Goal: Contribute content: Contribute content

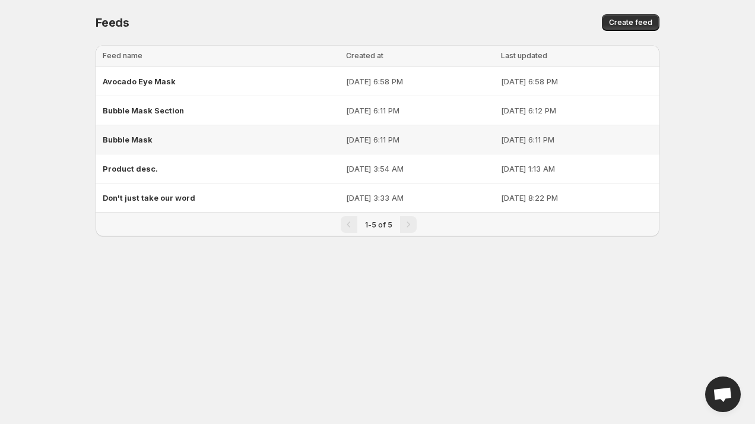
click at [132, 141] on span "Bubble Mask" at bounding box center [128, 140] width 50 height 10
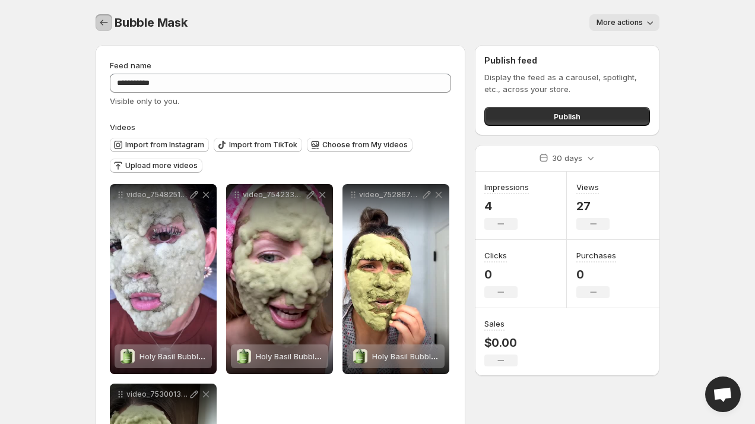
click at [100, 18] on icon "Settings" at bounding box center [104, 23] width 12 height 12
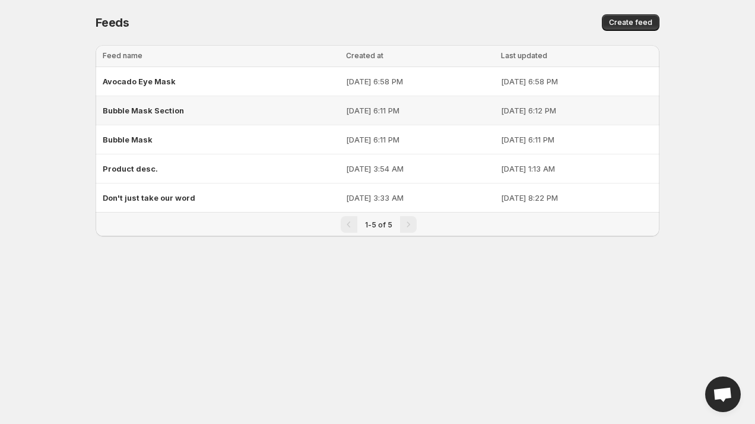
click at [195, 114] on div "Bubble Mask Section" at bounding box center [221, 110] width 236 height 21
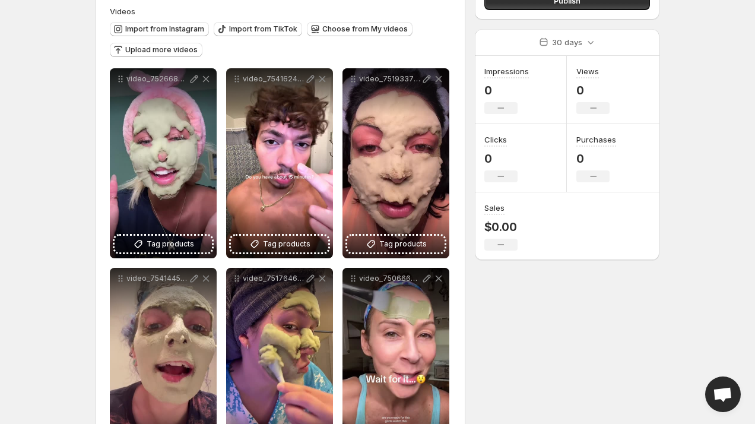
scroll to position [31, 0]
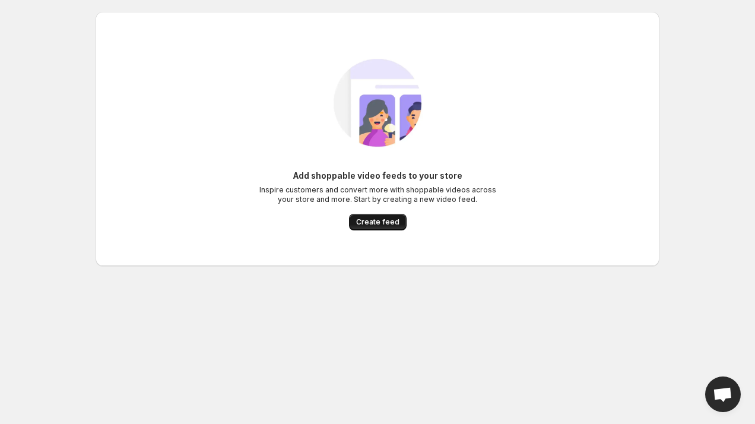
click at [375, 223] on span "Create feed" at bounding box center [377, 222] width 43 height 10
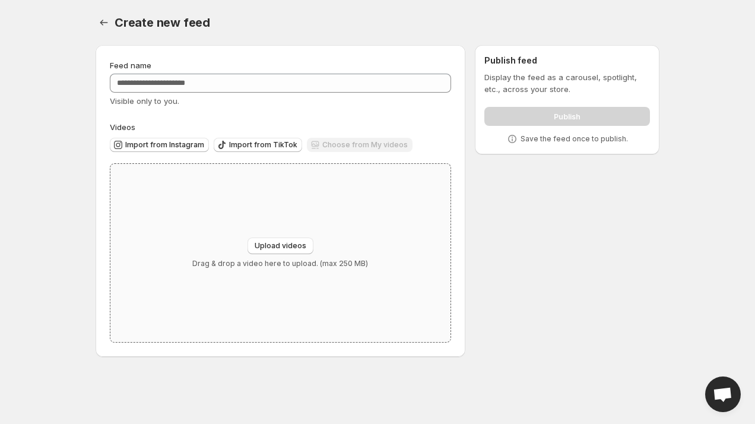
click at [271, 231] on div "Upload videos Drag & drop a video here to upload. (max 250 MB)" at bounding box center [280, 253] width 340 height 178
click at [98, 21] on icon "Settings" at bounding box center [104, 23] width 12 height 12
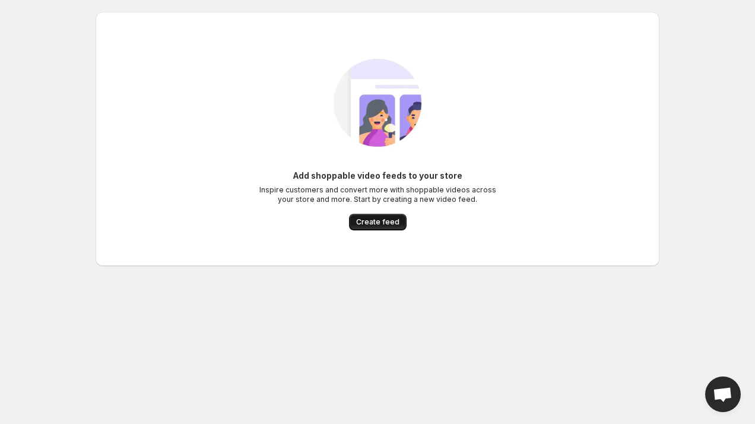
click at [377, 226] on span "Create feed" at bounding box center [377, 222] width 43 height 10
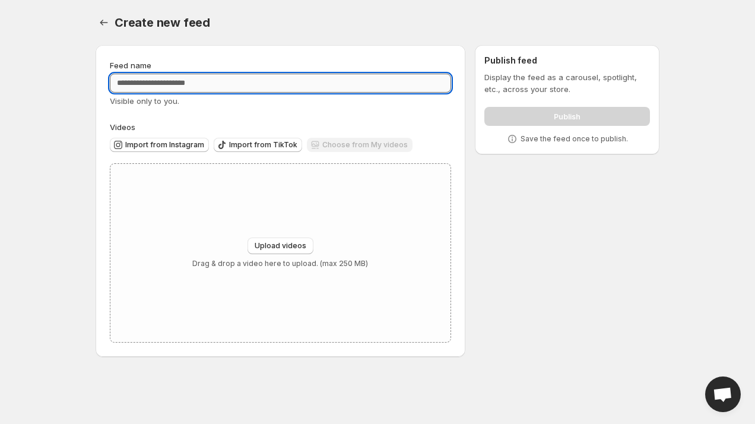
click at [178, 86] on input "Feed name" at bounding box center [280, 83] width 341 height 19
click at [213, 87] on input "Feed name" at bounding box center [280, 83] width 341 height 19
type input "*"
type input "**********"
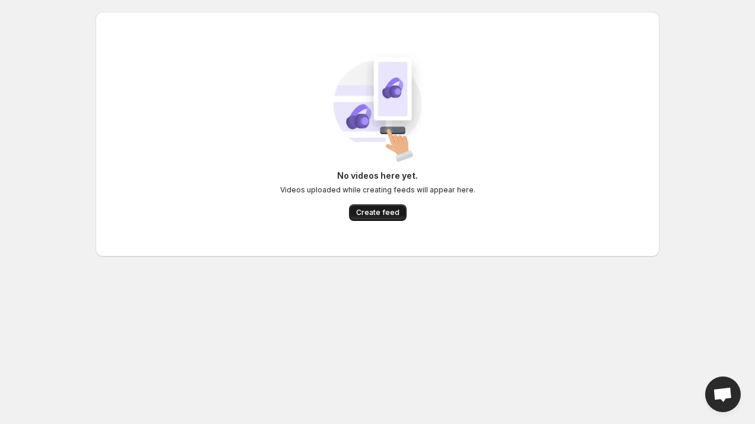
click at [374, 207] on button "Create feed" at bounding box center [378, 212] width 58 height 17
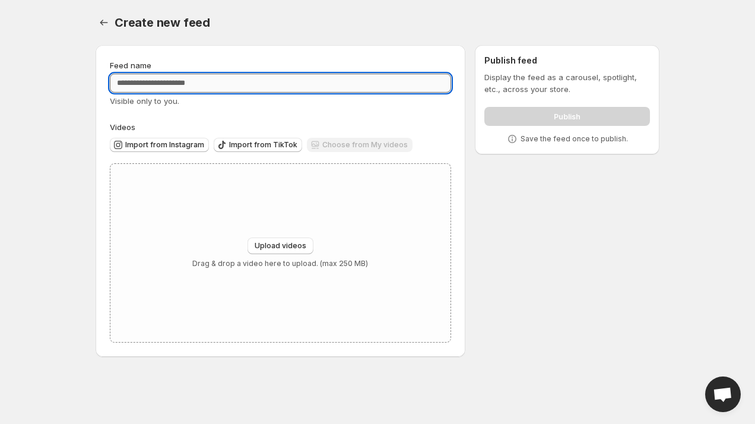
click at [195, 87] on input "Feed name" at bounding box center [280, 83] width 341 height 19
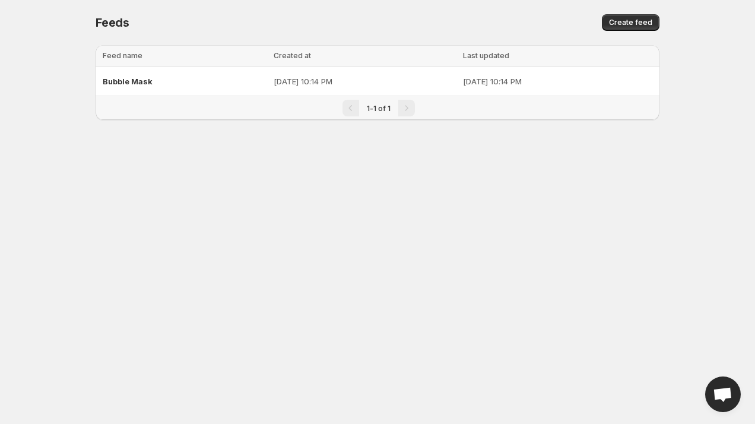
click at [642, 11] on div "Feeds. This page is ready Feeds Create feed" at bounding box center [378, 22] width 564 height 45
click at [642, 15] on button "Create feed" at bounding box center [631, 22] width 58 height 17
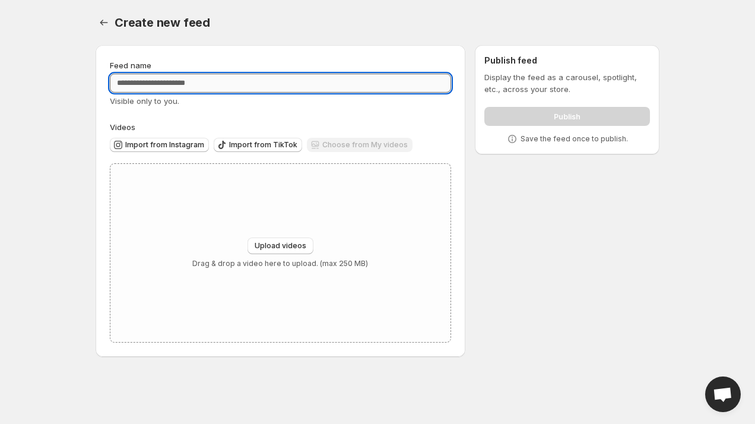
click at [404, 76] on input "Feed name" at bounding box center [280, 83] width 341 height 19
click at [232, 87] on input "Feed name" at bounding box center [280, 83] width 341 height 19
type input "*"
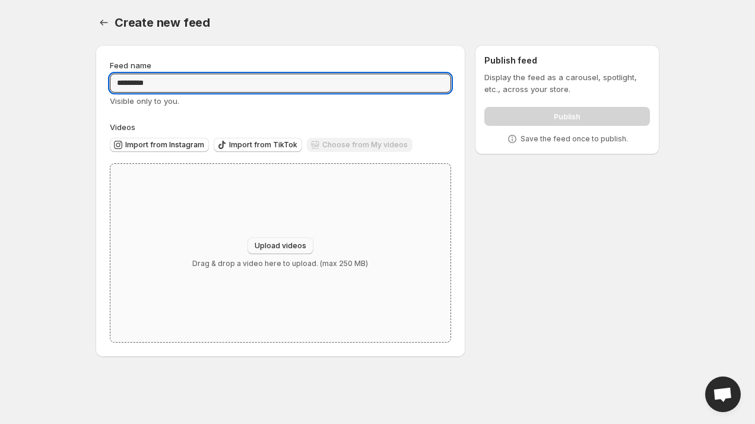
type input "*********"
click at [292, 243] on span "Upload videos" at bounding box center [281, 246] width 52 height 10
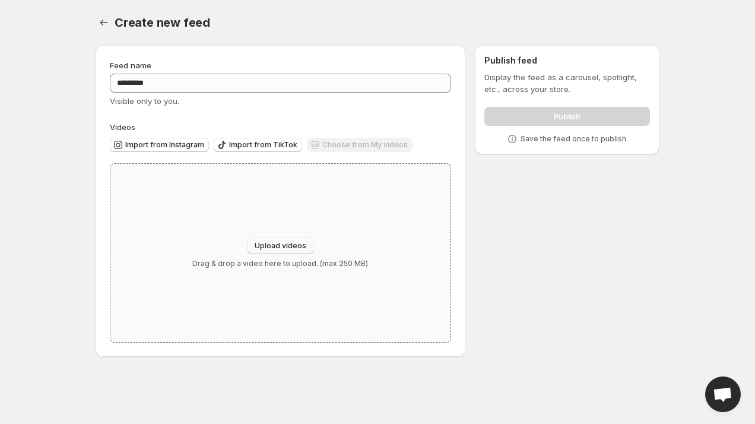
type input "**********"
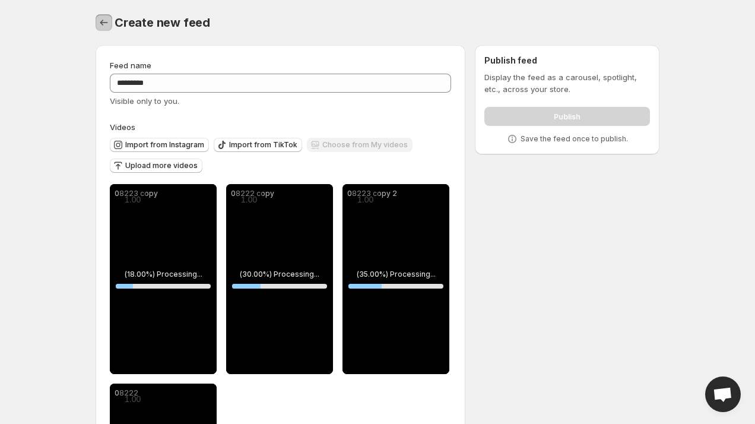
click at [102, 22] on icon "Settings" at bounding box center [104, 23] width 12 height 12
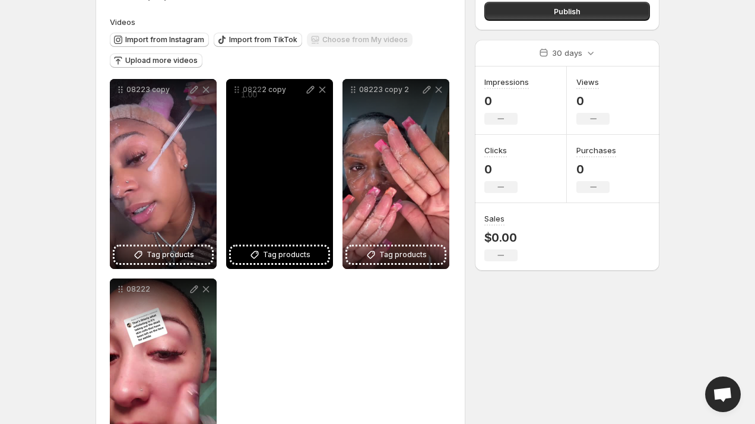
scroll to position [160, 0]
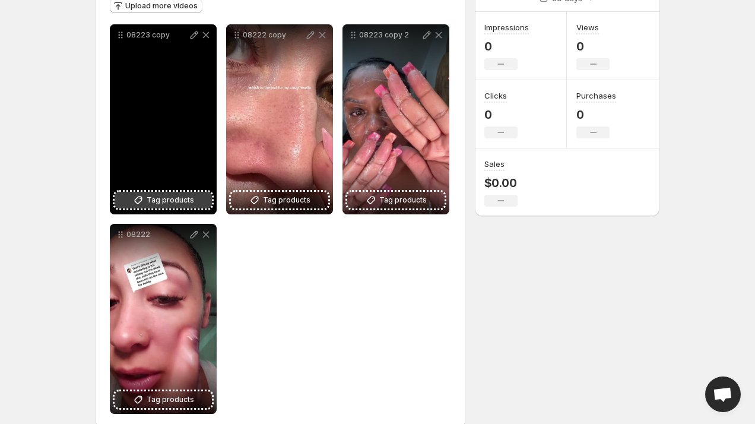
click at [150, 197] on span "Tag products" at bounding box center [171, 200] width 48 height 12
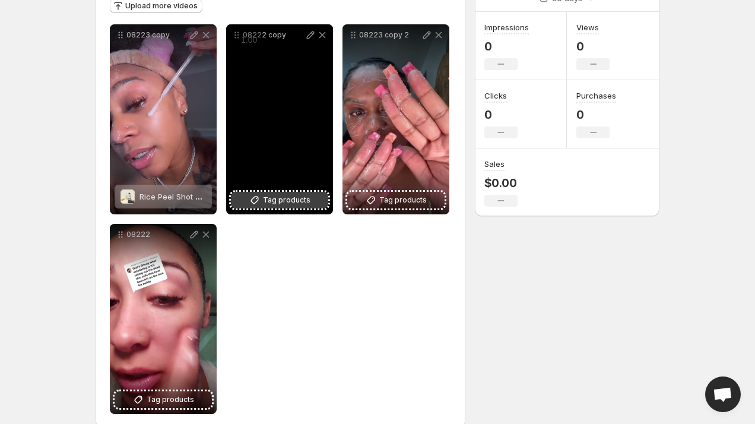
click at [290, 204] on span "Tag products" at bounding box center [287, 200] width 48 height 12
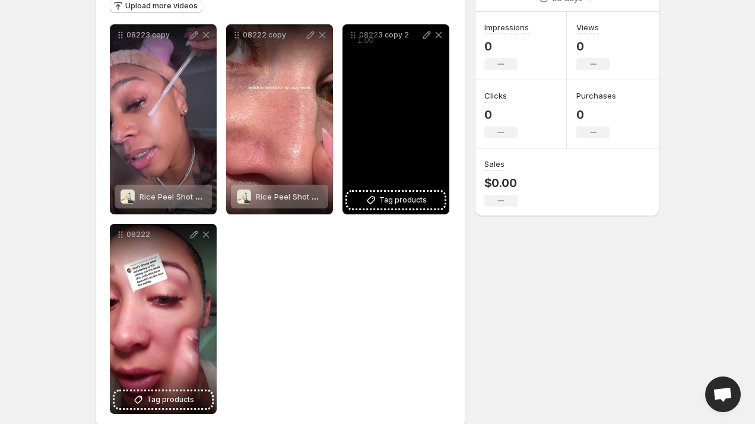
click at [415, 188] on div "08223 copy 2" at bounding box center [396, 119] width 107 height 190
click at [415, 195] on span "Tag products" at bounding box center [403, 200] width 48 height 12
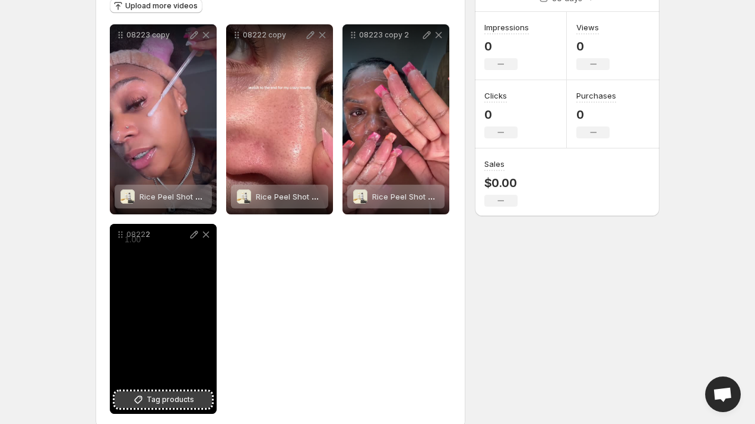
click at [165, 401] on span "Tag products" at bounding box center [171, 400] width 48 height 12
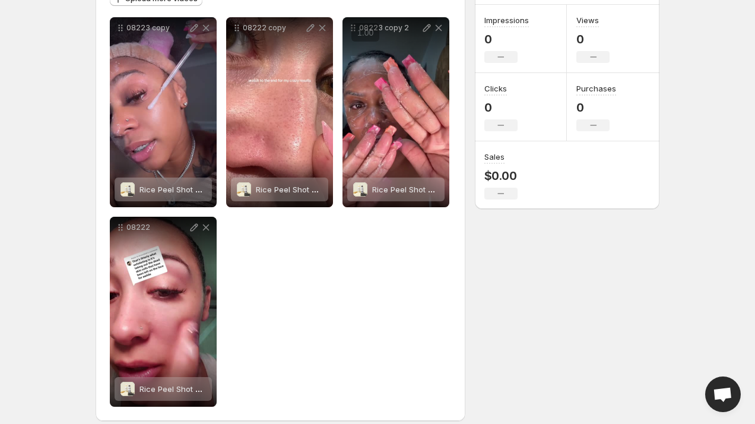
scroll to position [0, 0]
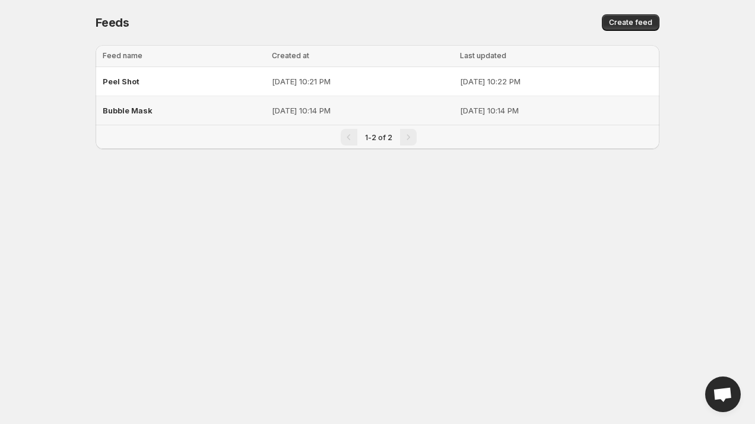
click at [130, 110] on span "Bubble Mask" at bounding box center [128, 111] width 50 height 10
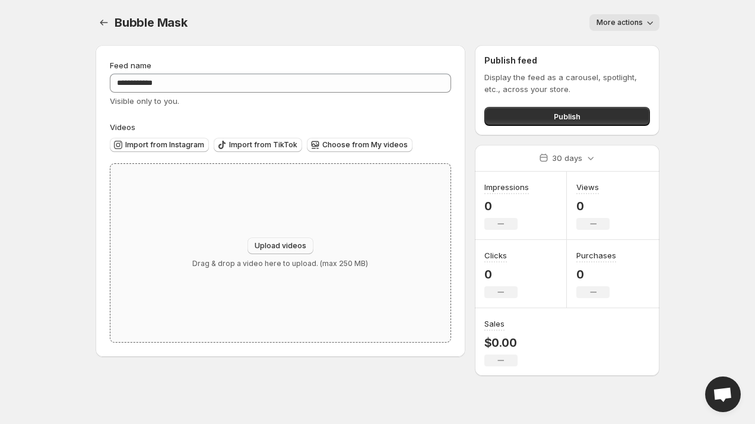
click at [285, 244] on span "Upload videos" at bounding box center [281, 246] width 52 height 10
click at [286, 247] on span "Upload videos" at bounding box center [281, 246] width 52 height 10
click at [280, 241] on button "Upload videos" at bounding box center [281, 246] width 66 height 17
click at [293, 255] on div "Upload videos Drag & drop a video here to upload. (max 250 MB)" at bounding box center [280, 253] width 176 height 31
type input "**********"
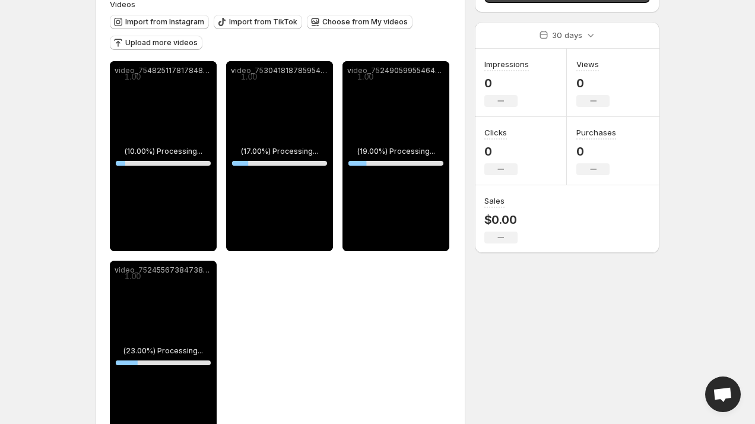
scroll to position [126, 0]
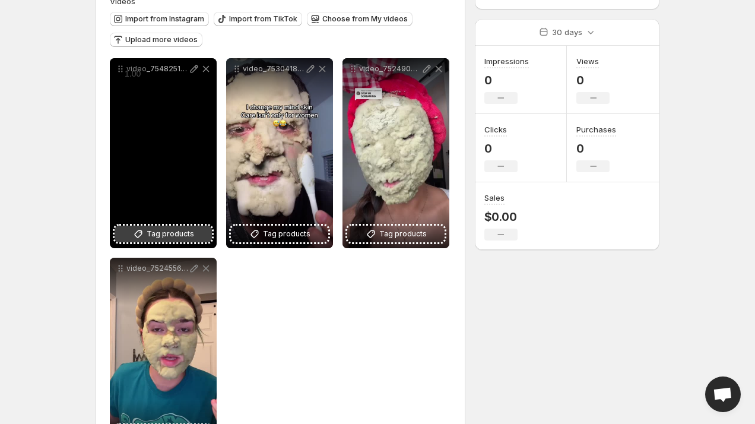
click at [184, 232] on span "Tag products" at bounding box center [171, 234] width 48 height 12
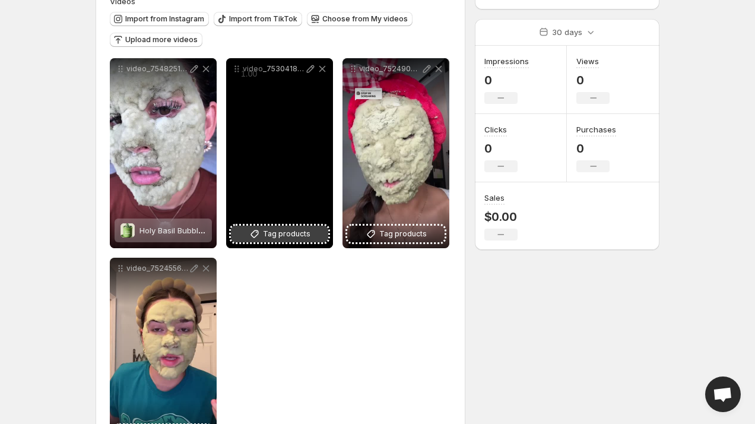
click at [281, 235] on span "Tag products" at bounding box center [287, 234] width 48 height 12
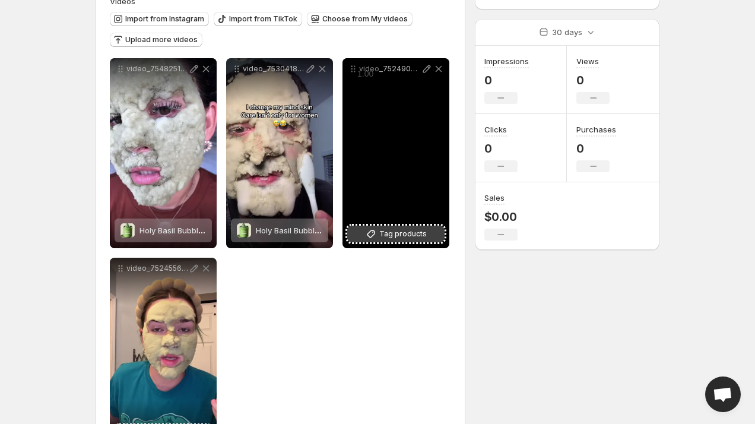
click at [398, 231] on span "Tag products" at bounding box center [403, 234] width 48 height 12
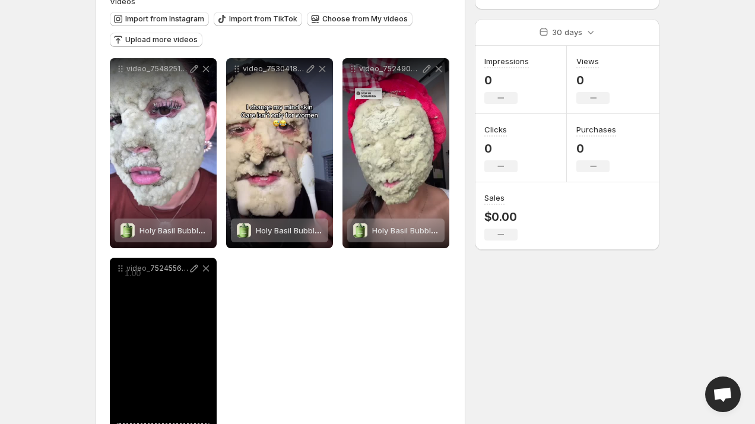
scroll to position [179, 0]
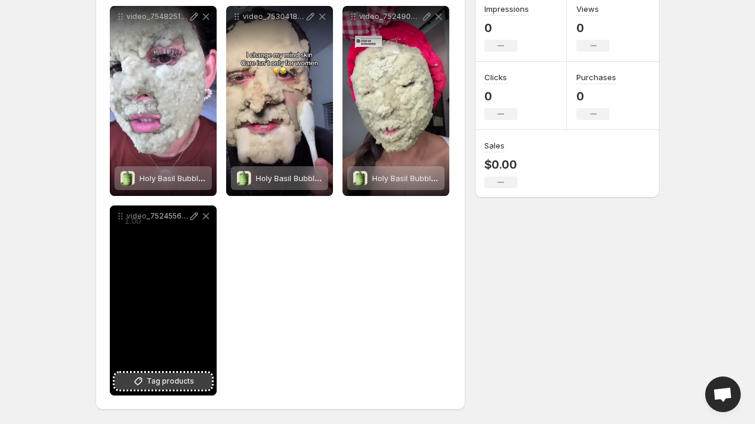
click at [130, 386] on button "Tag products" at bounding box center [163, 381] width 97 height 17
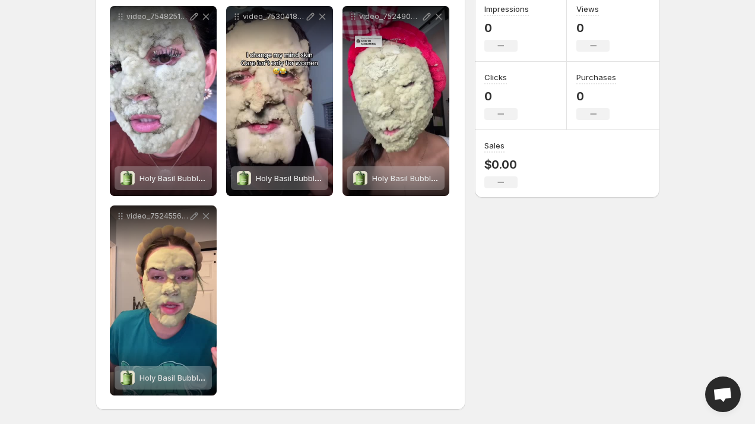
scroll to position [0, 0]
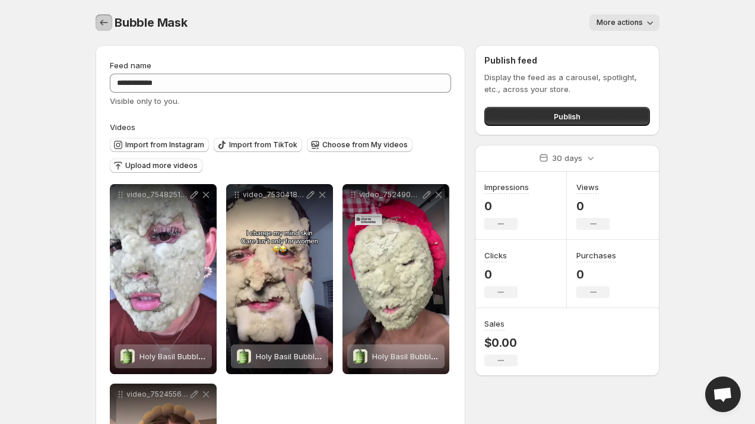
click at [102, 25] on icon "Settings" at bounding box center [104, 23] width 12 height 12
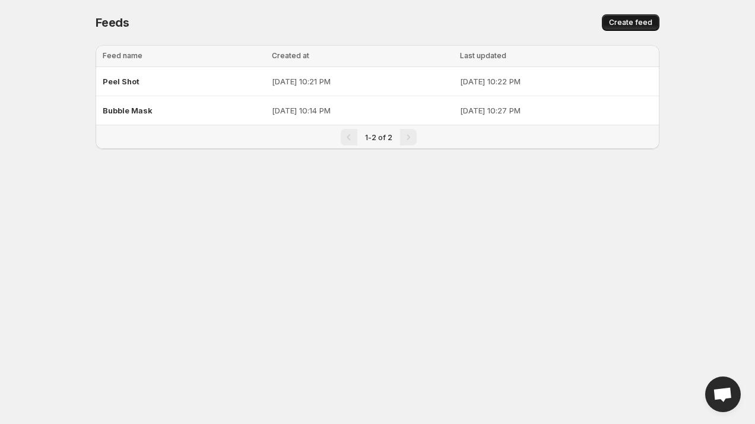
click at [642, 26] on span "Create feed" at bounding box center [630, 23] width 43 height 10
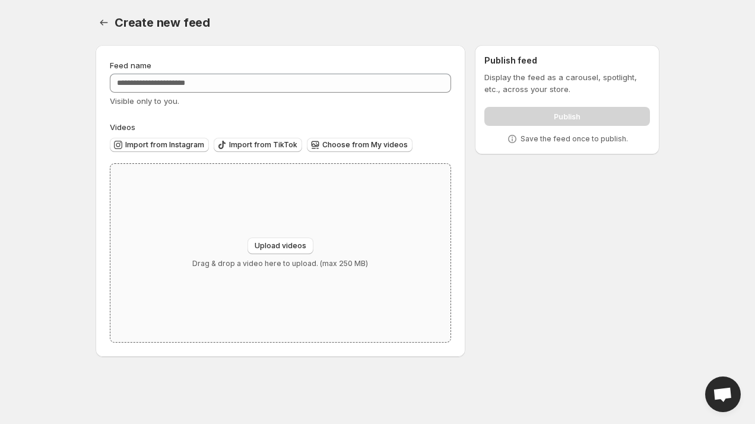
click at [281, 271] on div "Upload videos Drag & drop a video here to upload. (max 250 MB)" at bounding box center [280, 253] width 340 height 178
click at [358, 119] on div "Feed name Visible only to you. Videos Import from Instagram Import from TikTok …" at bounding box center [280, 200] width 341 height 283
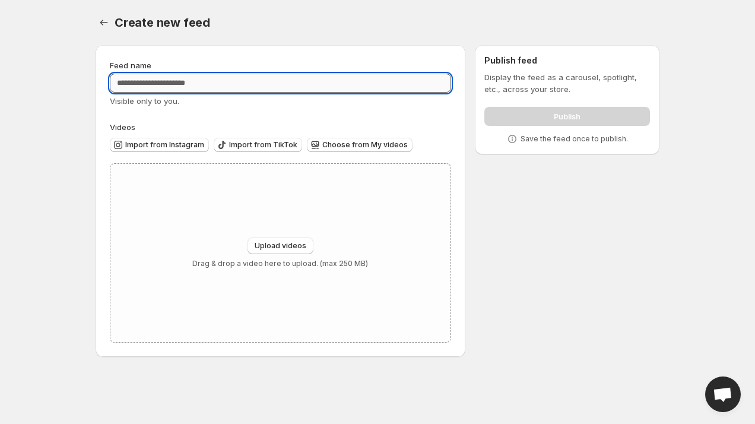
click at [349, 90] on input "Feed name" at bounding box center [280, 83] width 341 height 19
click at [220, 88] on input "Feed name" at bounding box center [280, 83] width 341 height 19
click at [152, 86] on input "*******" at bounding box center [280, 83] width 341 height 19
type input "**********"
click at [293, 254] on div "Upload videos Drag & drop a video here to upload. (max 250 MB)" at bounding box center [280, 253] width 176 height 31
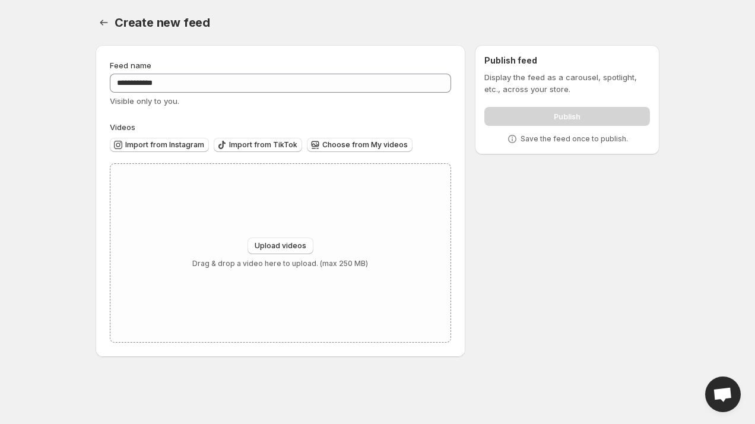
type input "**********"
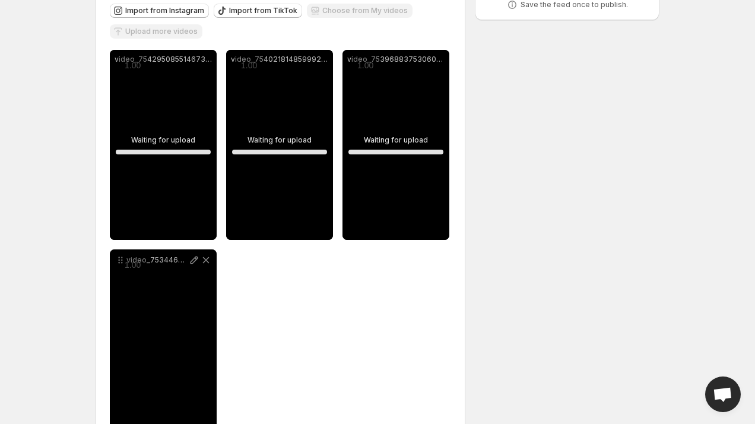
scroll to position [142, 0]
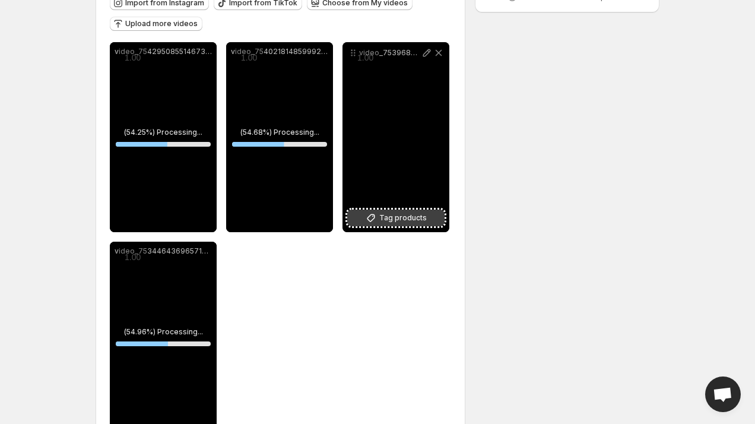
click at [418, 226] on button "Tag products" at bounding box center [395, 218] width 97 height 17
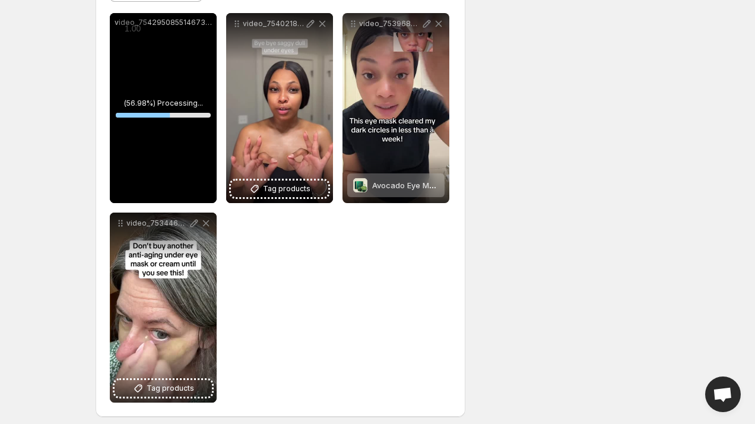
scroll to position [179, 0]
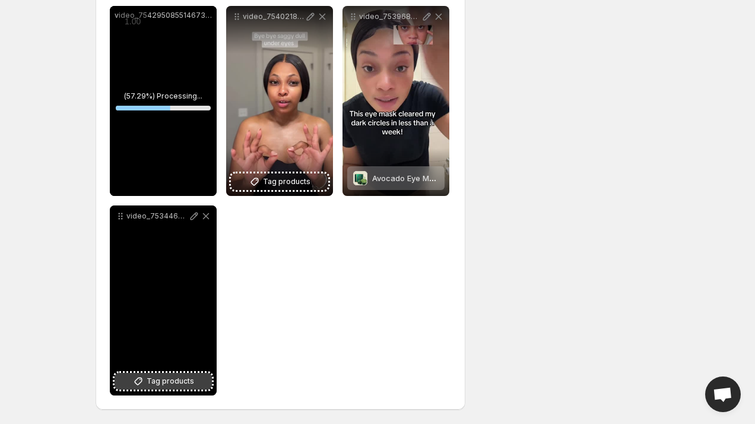
click at [163, 388] on button "Tag products" at bounding box center [163, 381] width 97 height 17
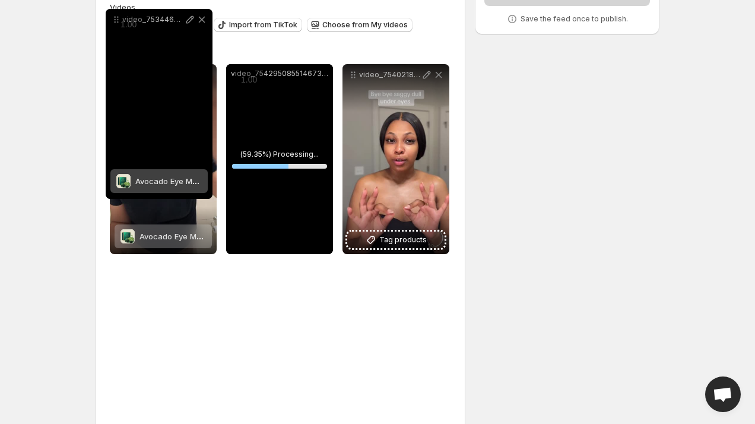
drag, startPoint x: 117, startPoint y: 214, endPoint x: 112, endPoint y: 26, distance: 187.7
click at [112, 26] on icon at bounding box center [116, 20] width 12 height 12
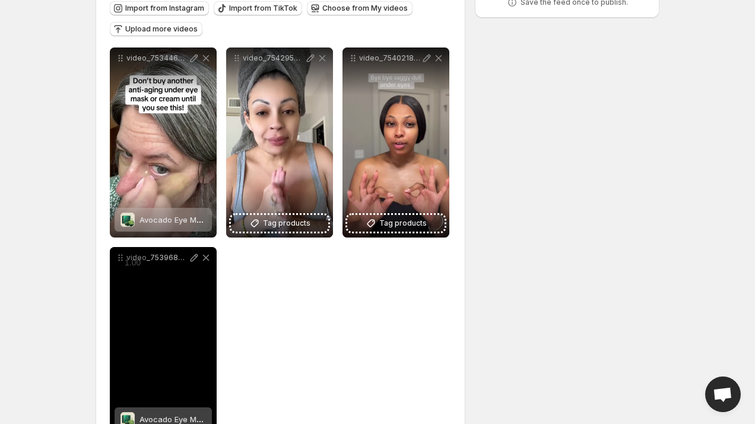
scroll to position [165, 0]
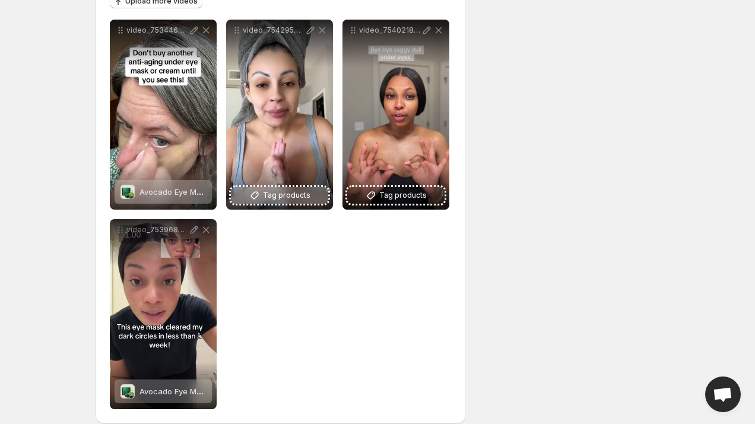
click at [276, 195] on span "Tag products" at bounding box center [287, 195] width 48 height 12
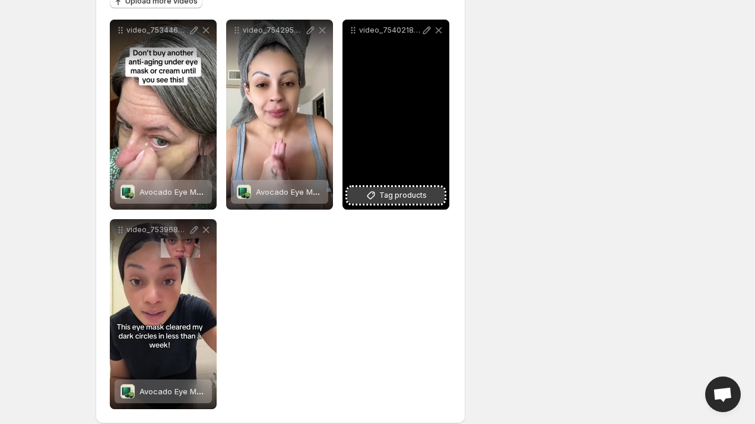
click at [409, 197] on span "Tag products" at bounding box center [403, 195] width 48 height 12
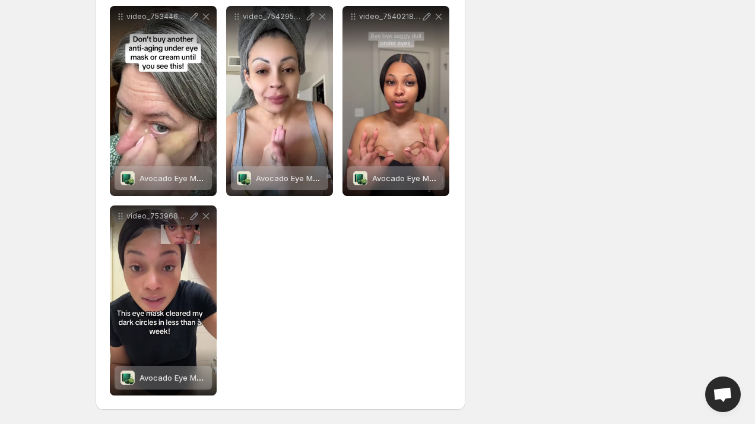
scroll to position [0, 0]
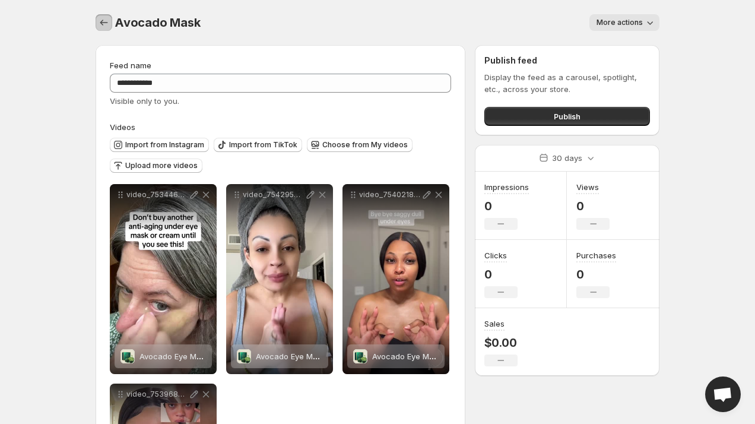
click at [102, 25] on icon "Settings" at bounding box center [104, 23] width 12 height 12
